Goal: Answer question/provide support

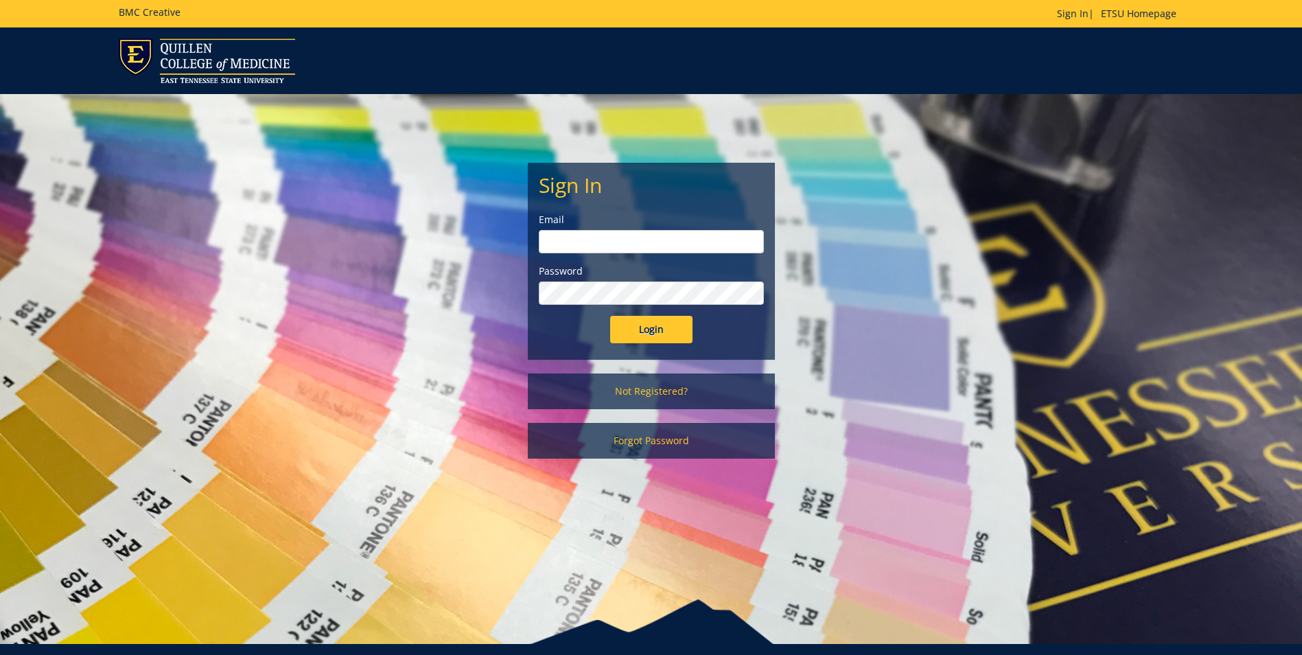
type input "[EMAIL_ADDRESS][DOMAIN_NAME]"
click at [631, 338] on input "Login" at bounding box center [651, 329] width 82 height 27
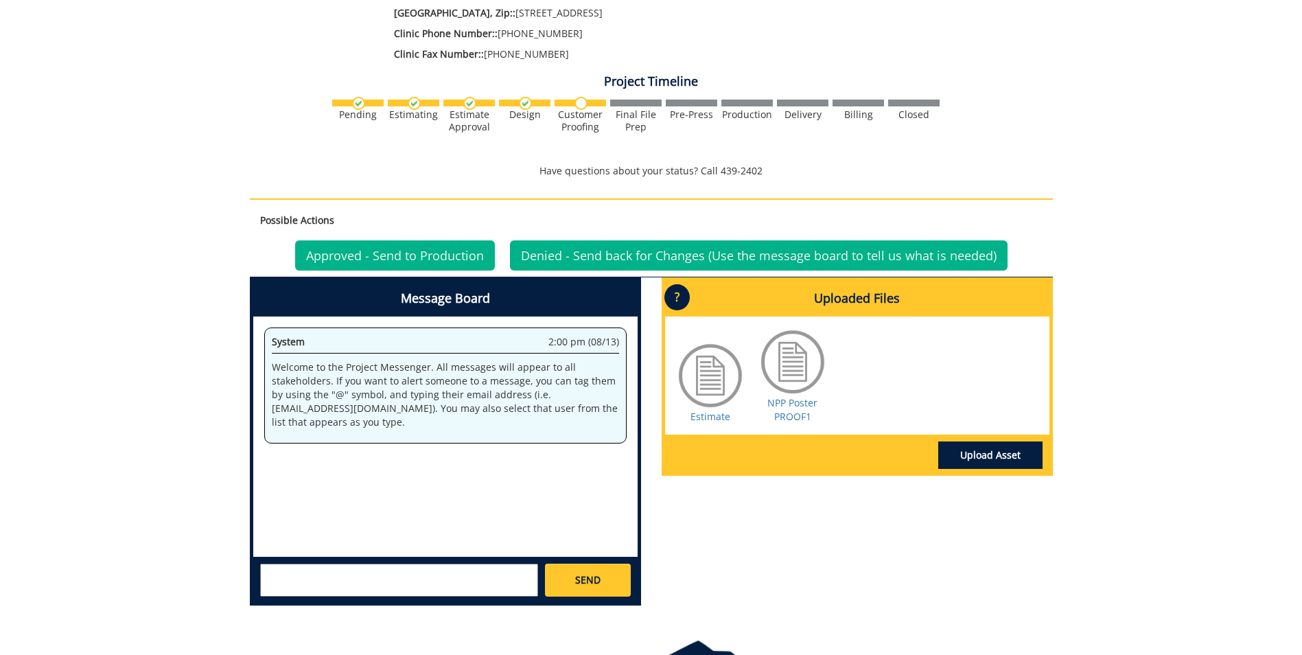
scroll to position [480, 0]
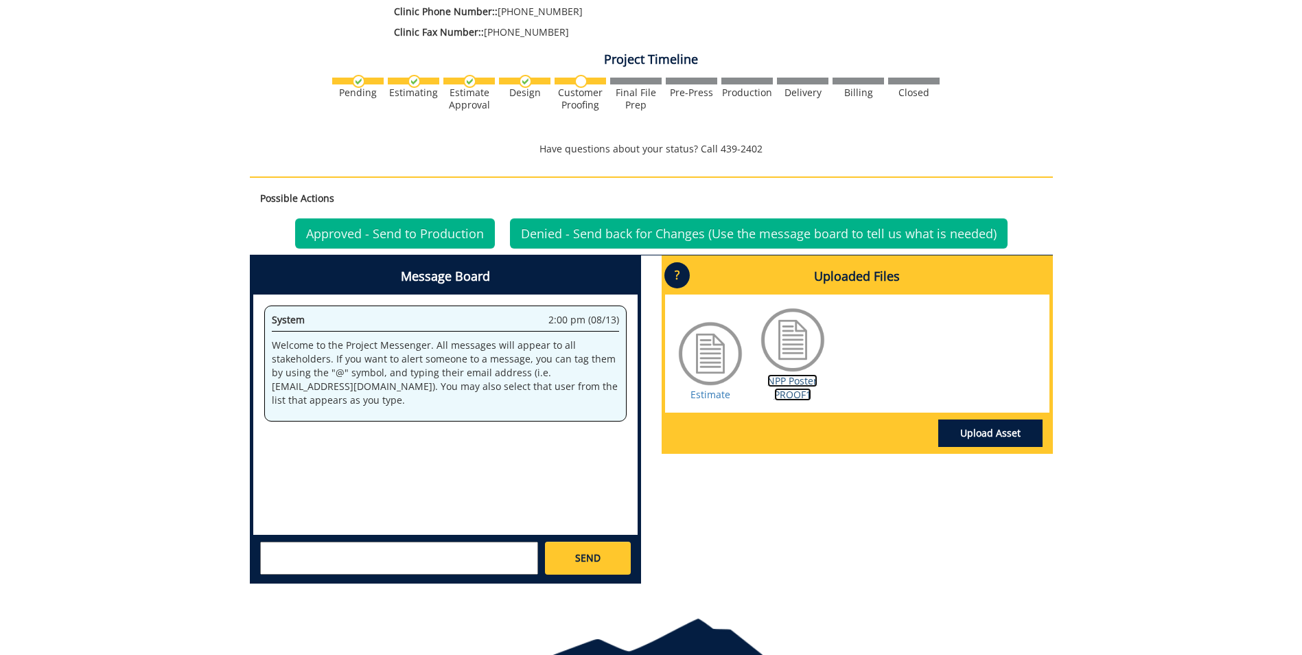
click at [793, 374] on link "NPP Poster PROOF1" at bounding box center [792, 387] width 50 height 27
click at [795, 374] on link "NPP Poster PROOF1" at bounding box center [792, 387] width 50 height 27
click at [419, 549] on textarea at bounding box center [399, 557] width 278 height 33
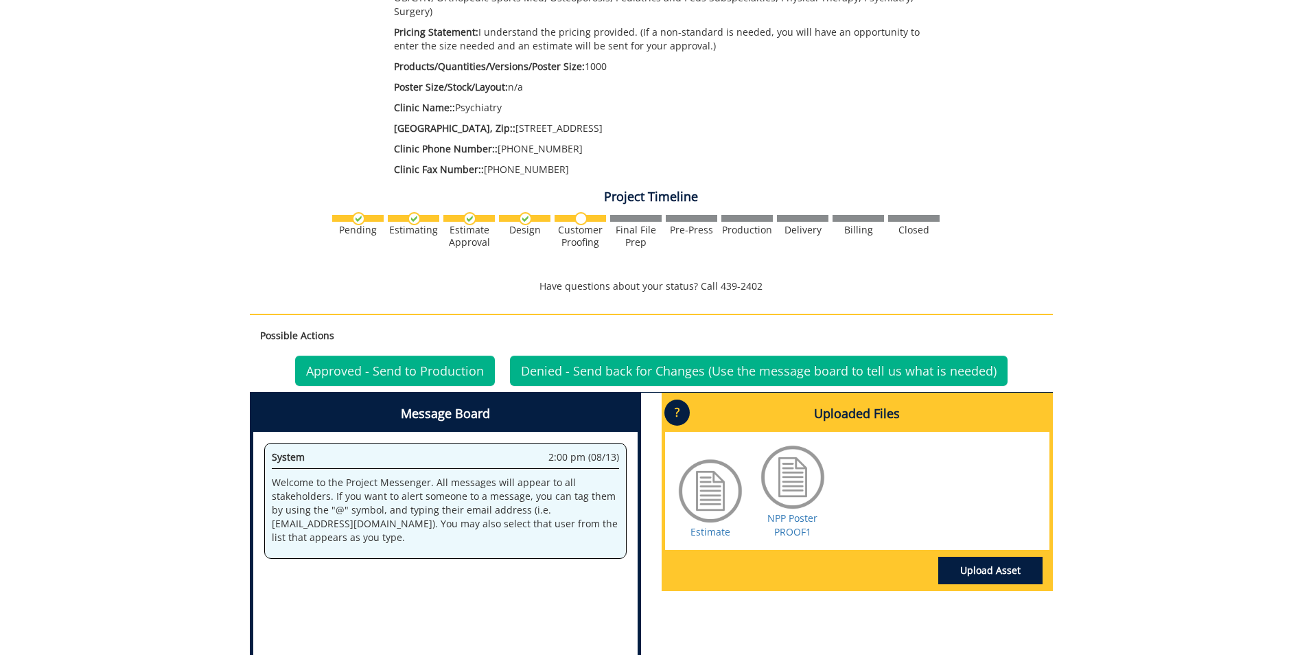
scroll to position [369, 0]
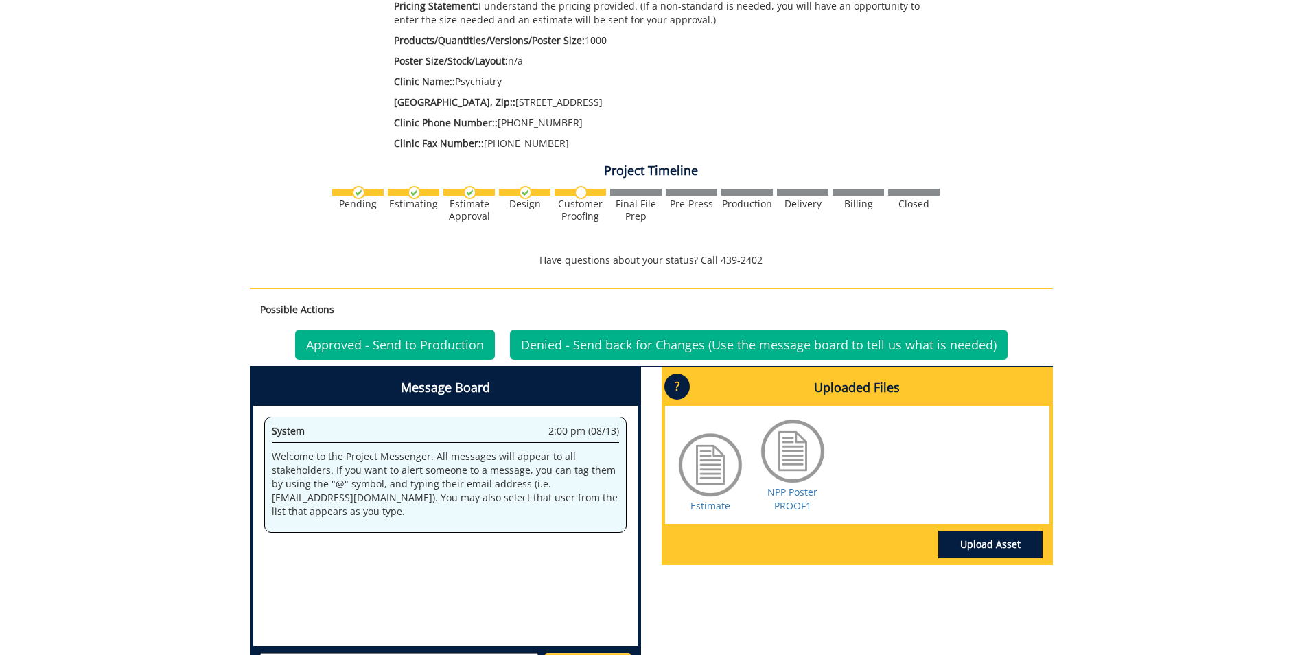
type textarea "I"
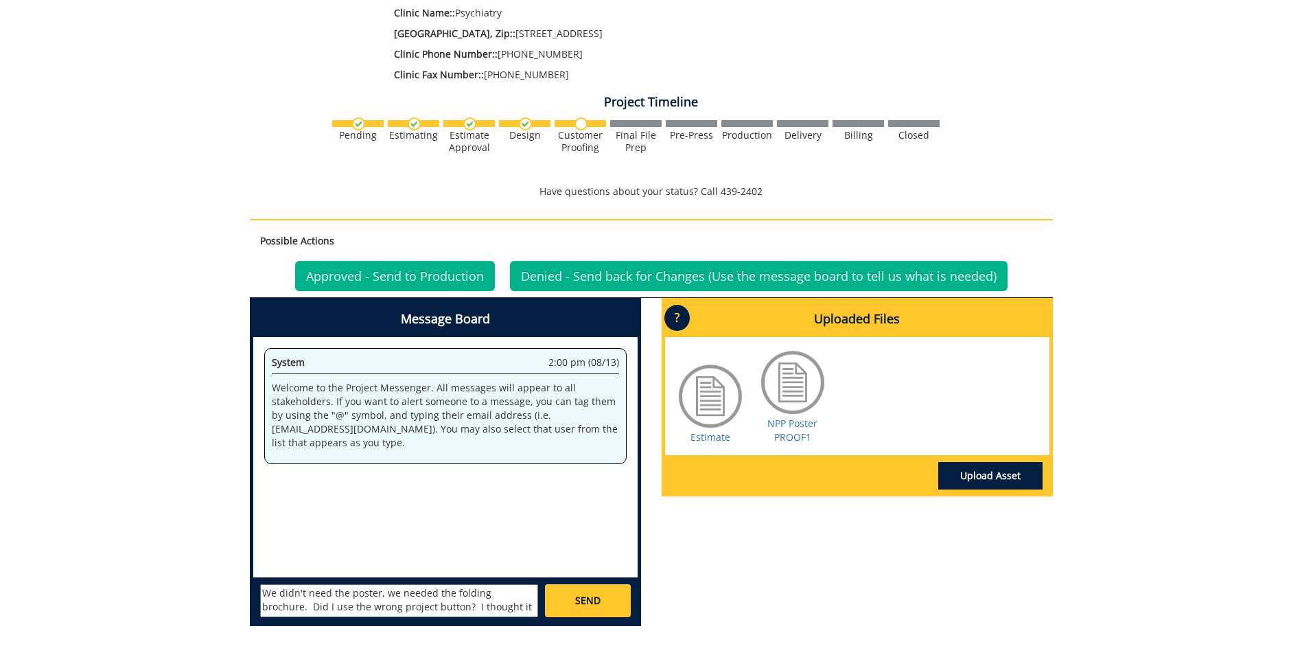
scroll to position [11, 0]
type textarea "We didn't need the poster, we needed the folding brochure. Did I use the wrong …"
click at [596, 594] on span "SEND" at bounding box center [587, 601] width 25 height 14
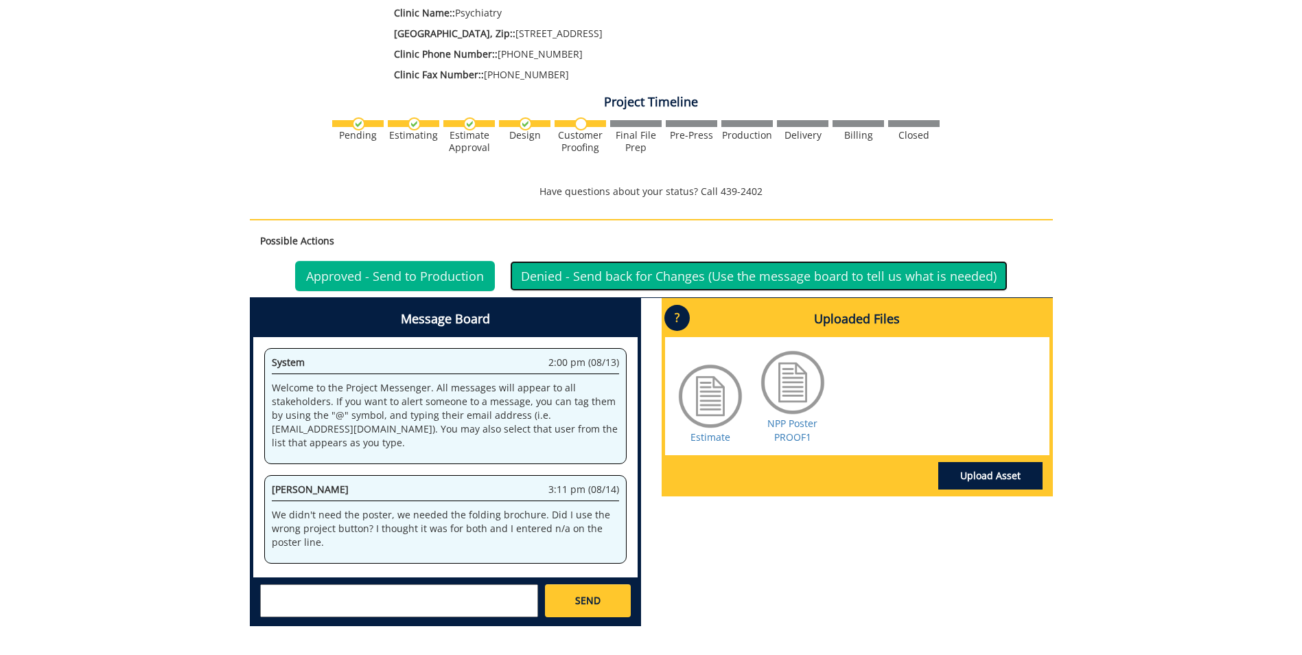
click at [629, 261] on link "Denied - Send back for Changes (Use the message board to tell us what is needed)" at bounding box center [758, 276] width 497 height 30
